Goal: Task Accomplishment & Management: Use online tool/utility

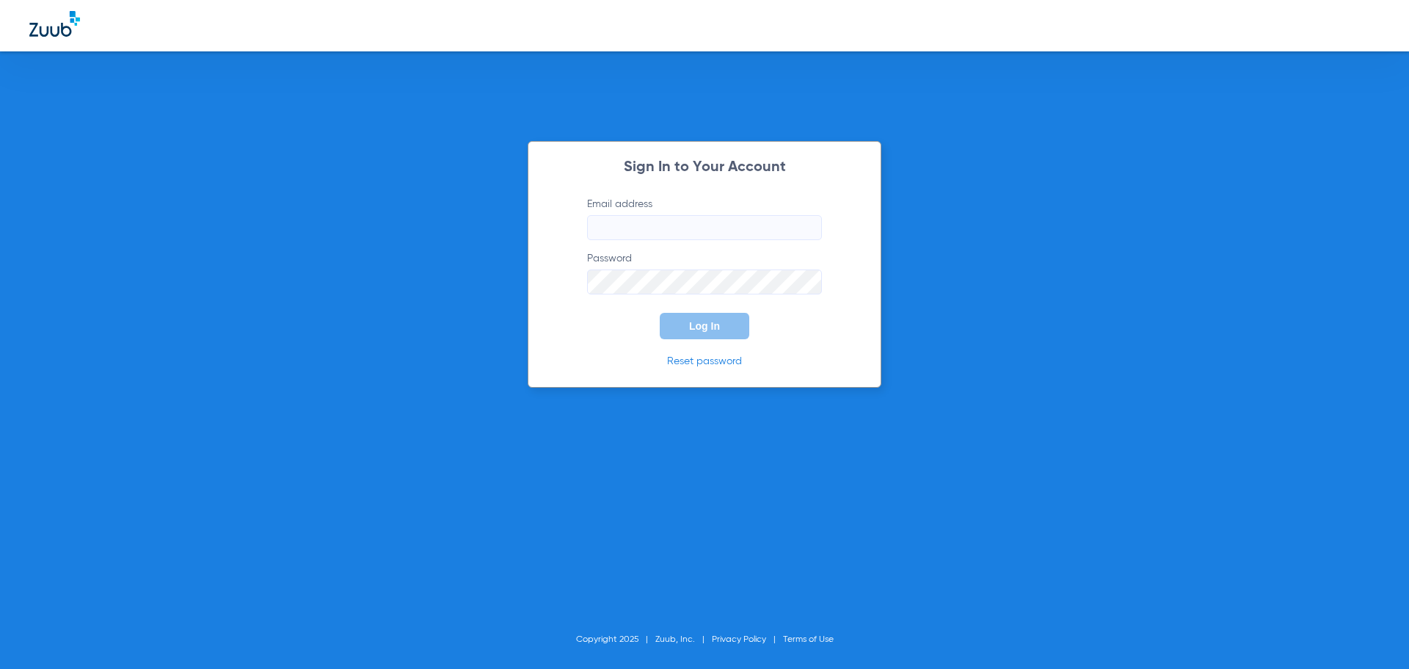
click at [630, 228] on input "Email address" at bounding box center [704, 227] width 235 height 25
type input "[EMAIL_ADDRESS][DOMAIN_NAME]"
click at [660, 313] on button "Log In" at bounding box center [705, 326] width 90 height 26
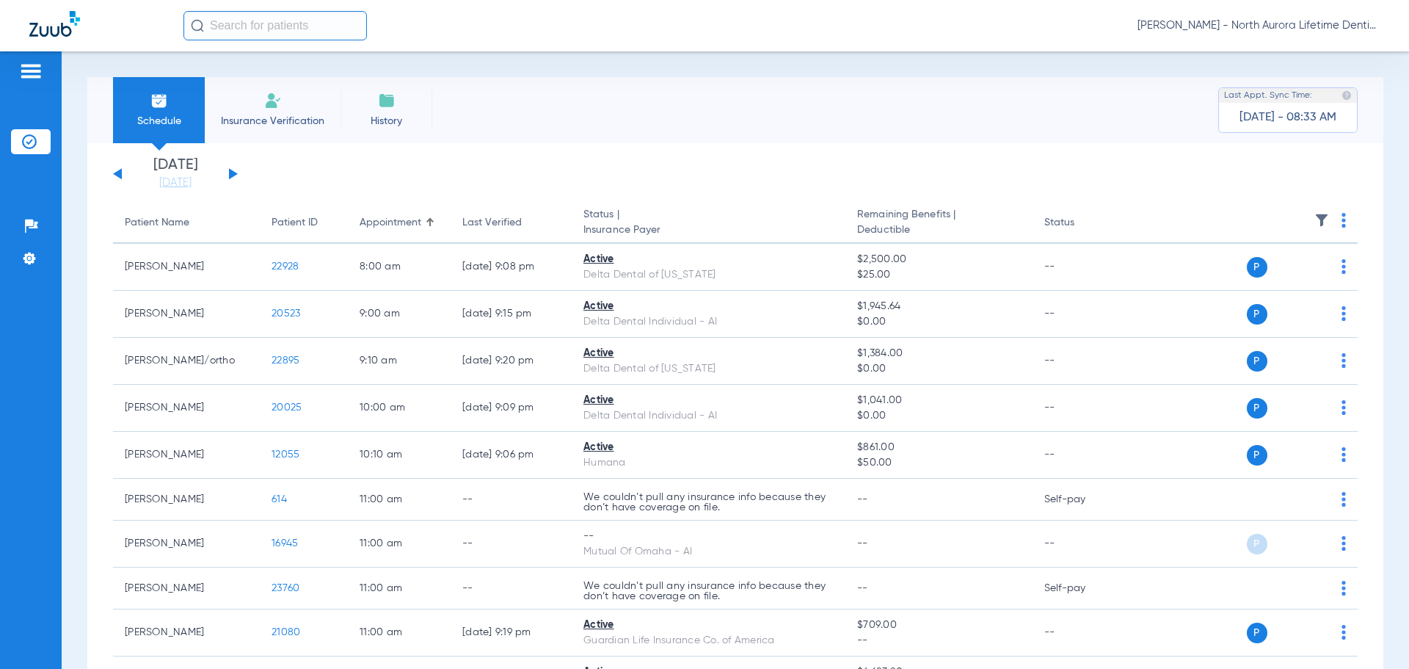
click at [232, 175] on button at bounding box center [233, 173] width 9 height 11
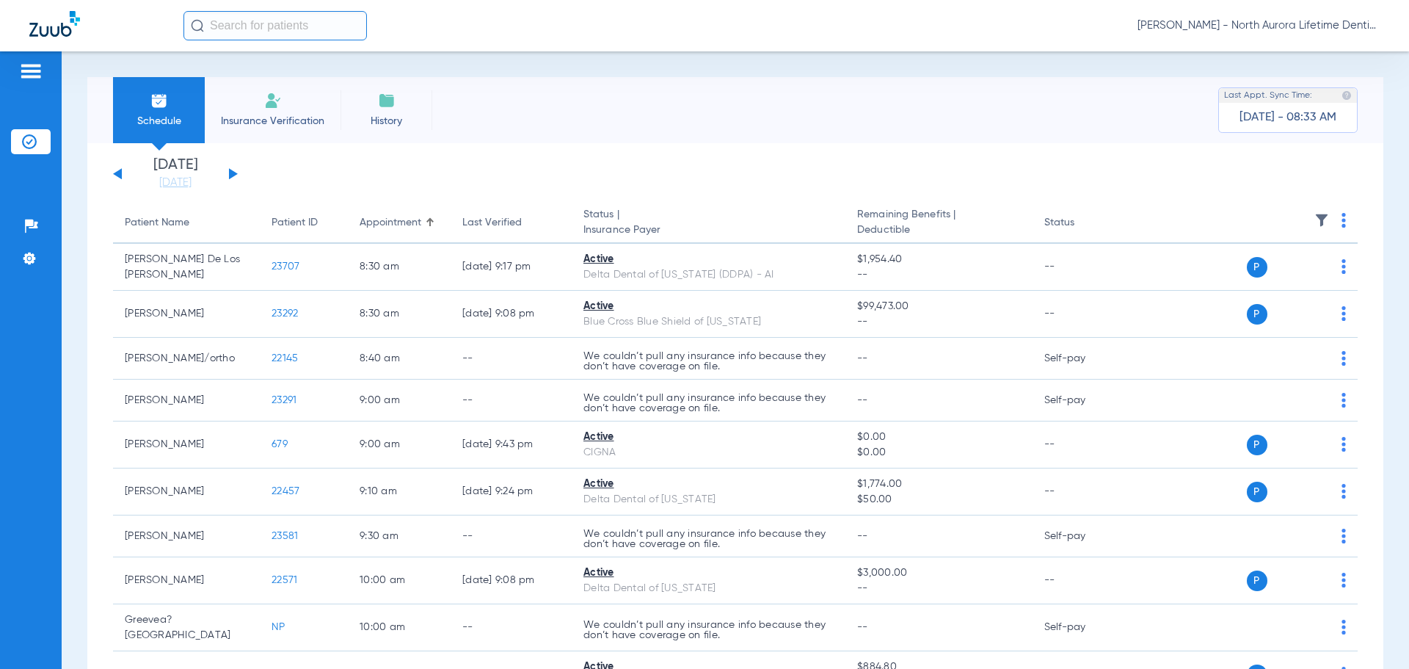
click at [233, 173] on button at bounding box center [233, 173] width 9 height 11
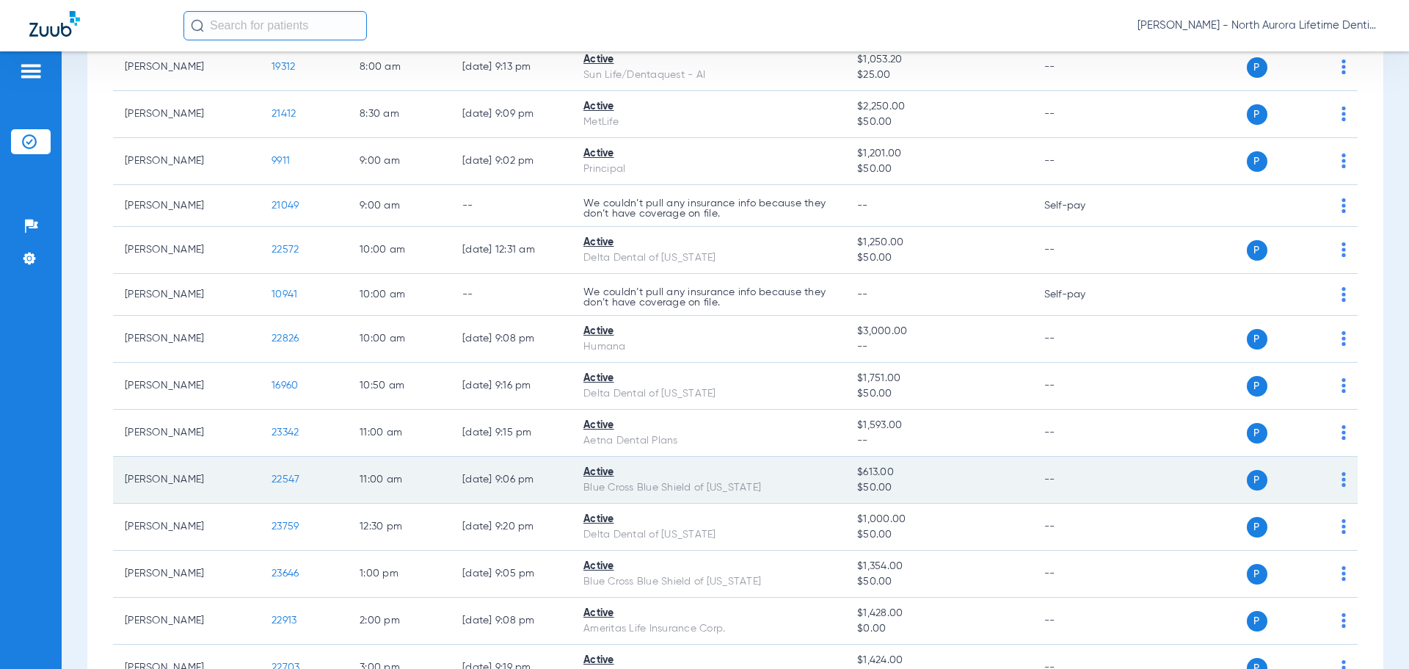
scroll to position [367, 0]
